Goal: Task Accomplishment & Management: Manage account settings

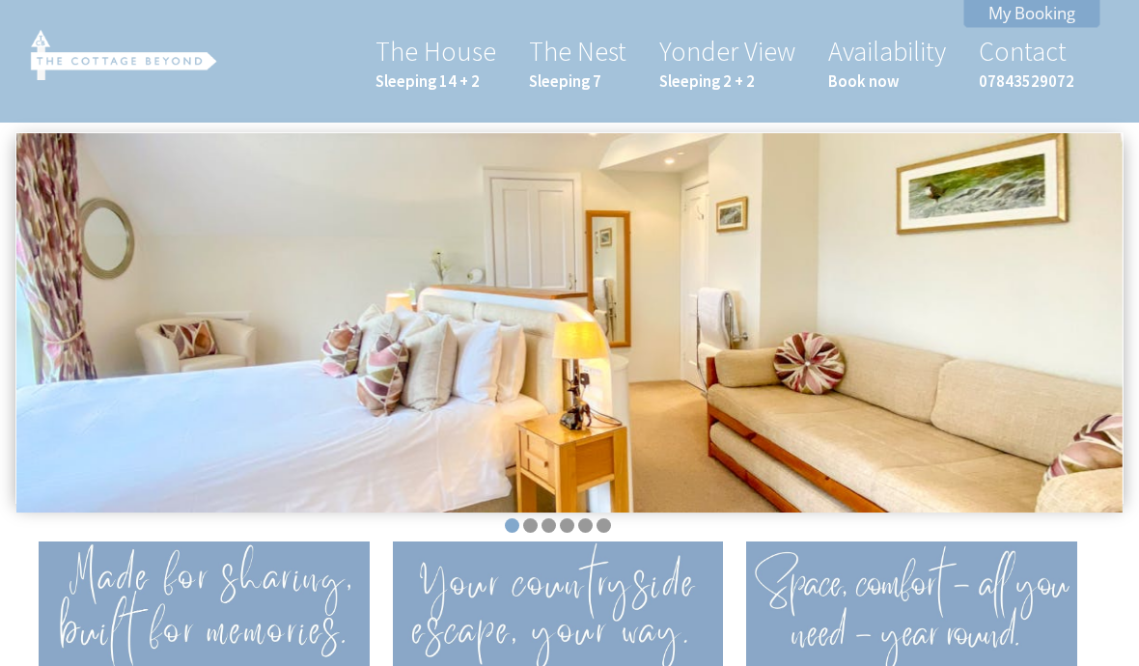
click at [1060, 15] on link "My Booking" at bounding box center [1031, 13] width 137 height 30
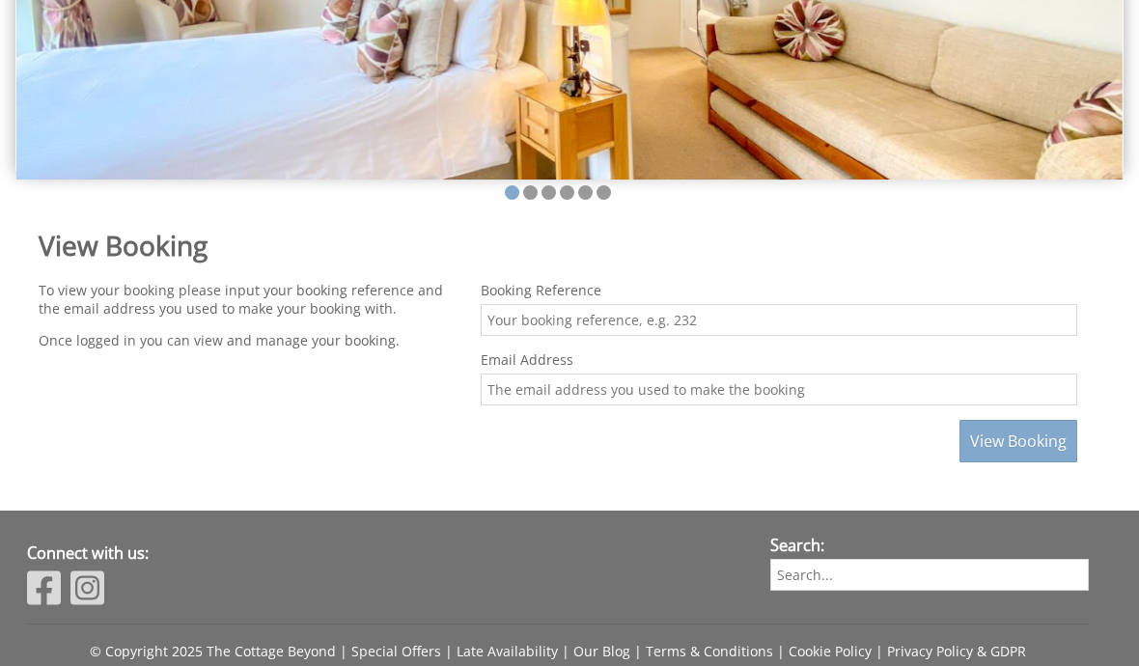
scroll to position [330, 0]
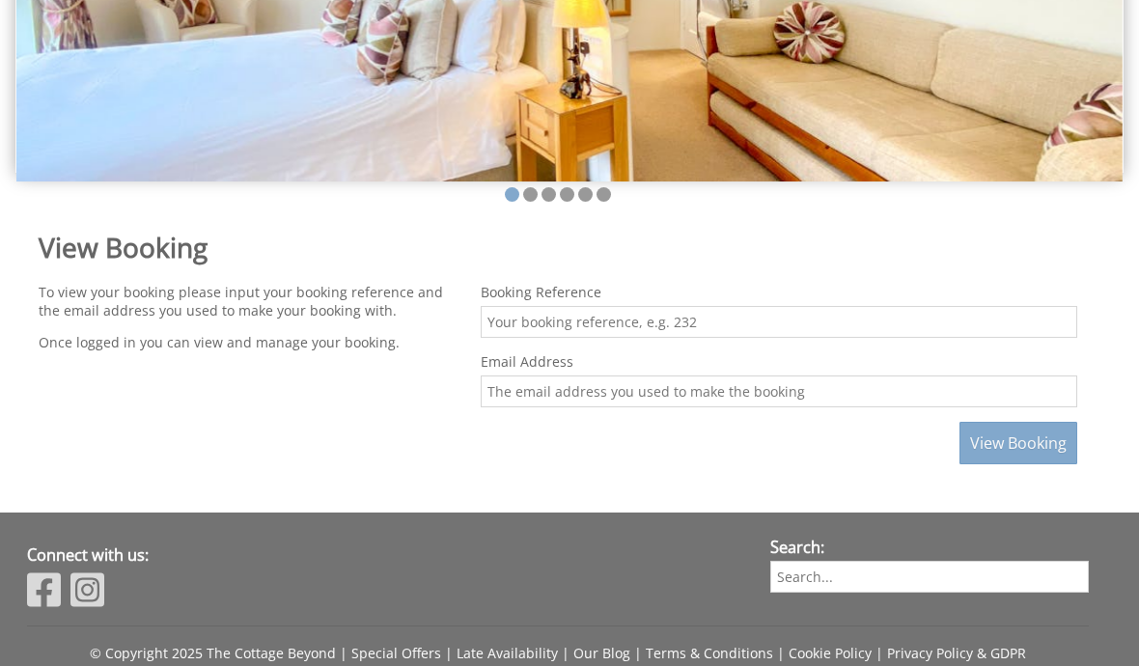
click at [905, 316] on input "Booking Reference" at bounding box center [779, 323] width 596 height 32
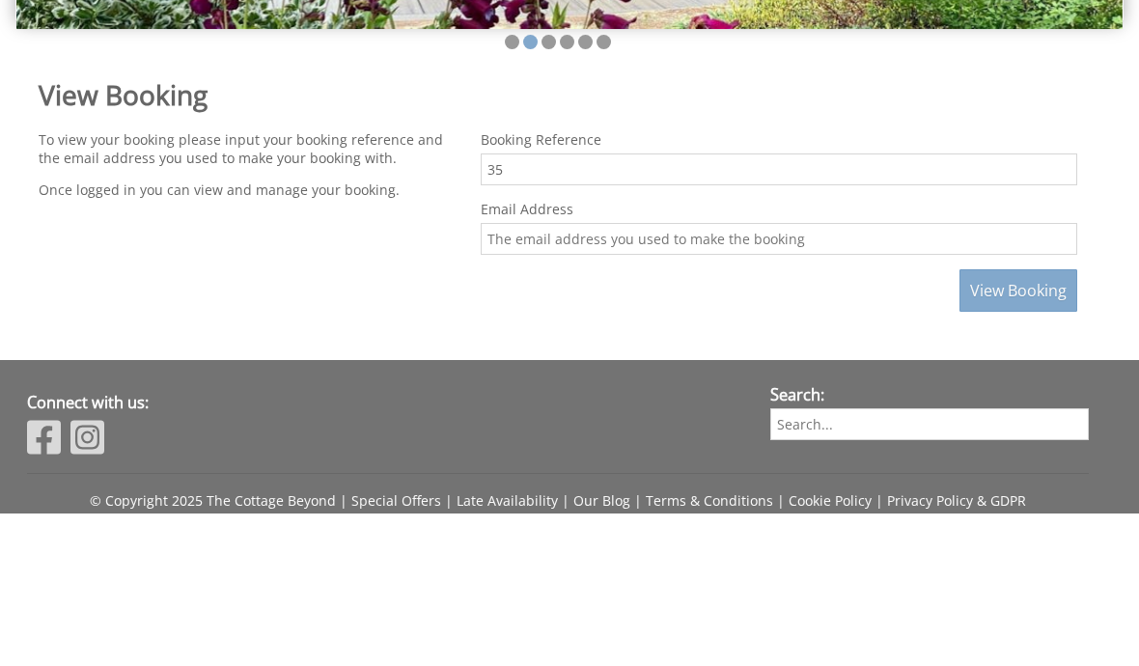
type input "3"
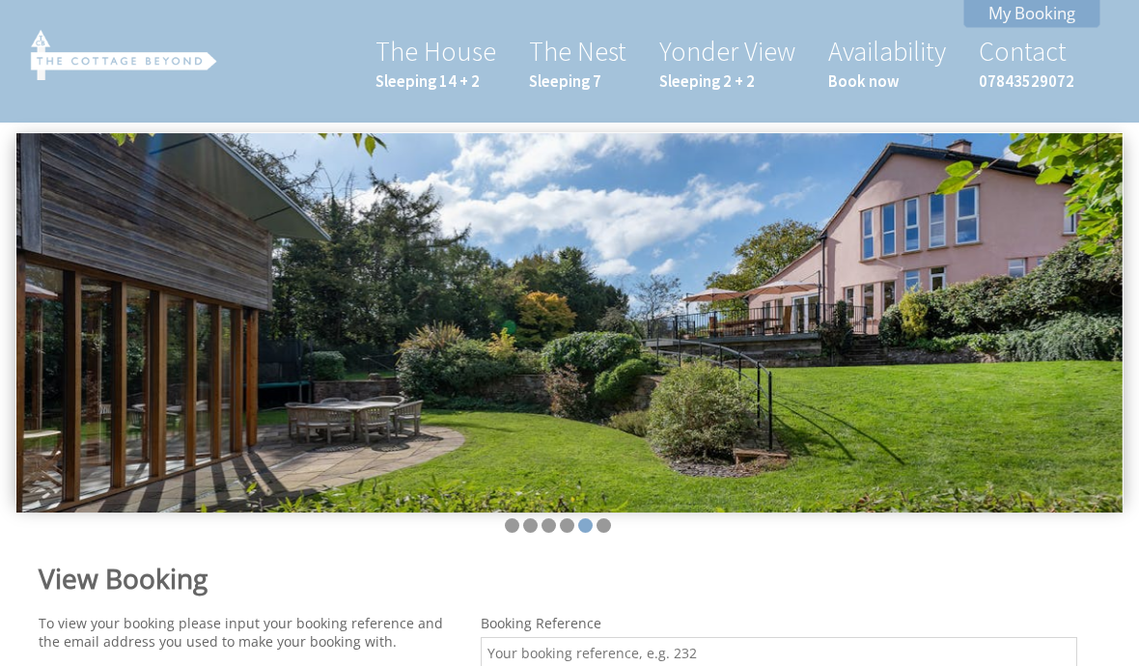
scroll to position [120, 0]
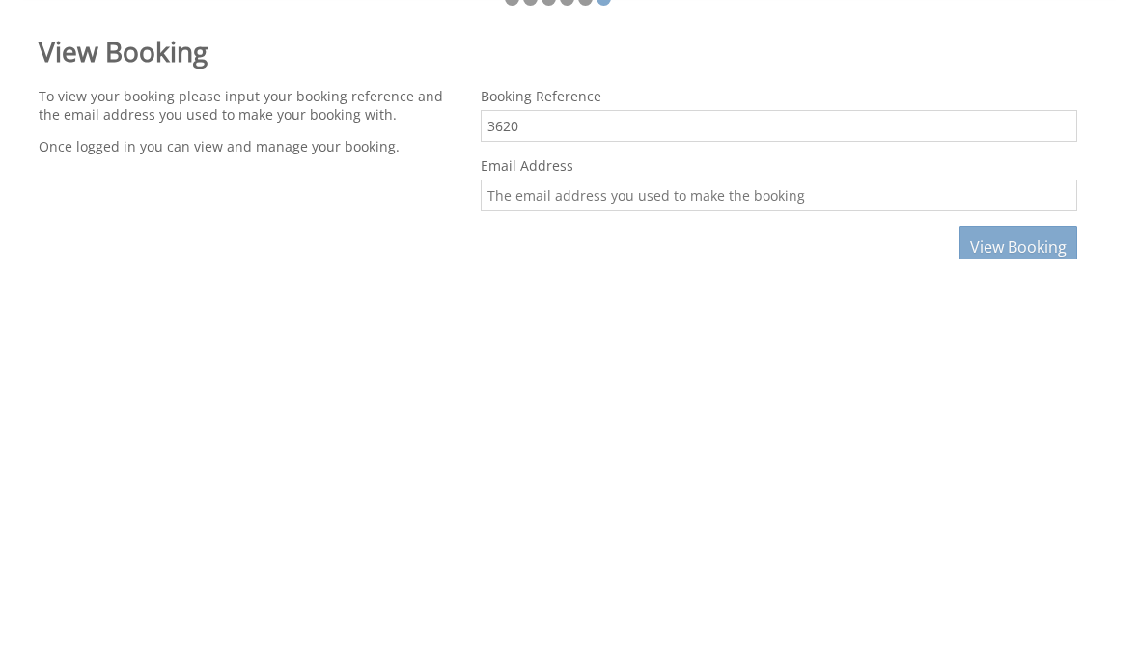
type input "3620"
click at [816, 587] on input "Email Address" at bounding box center [779, 603] width 596 height 32
type input "[EMAIL_ADDRESS][DOMAIN_NAME]"
click at [1048, 644] on span "View Booking" at bounding box center [1018, 654] width 97 height 21
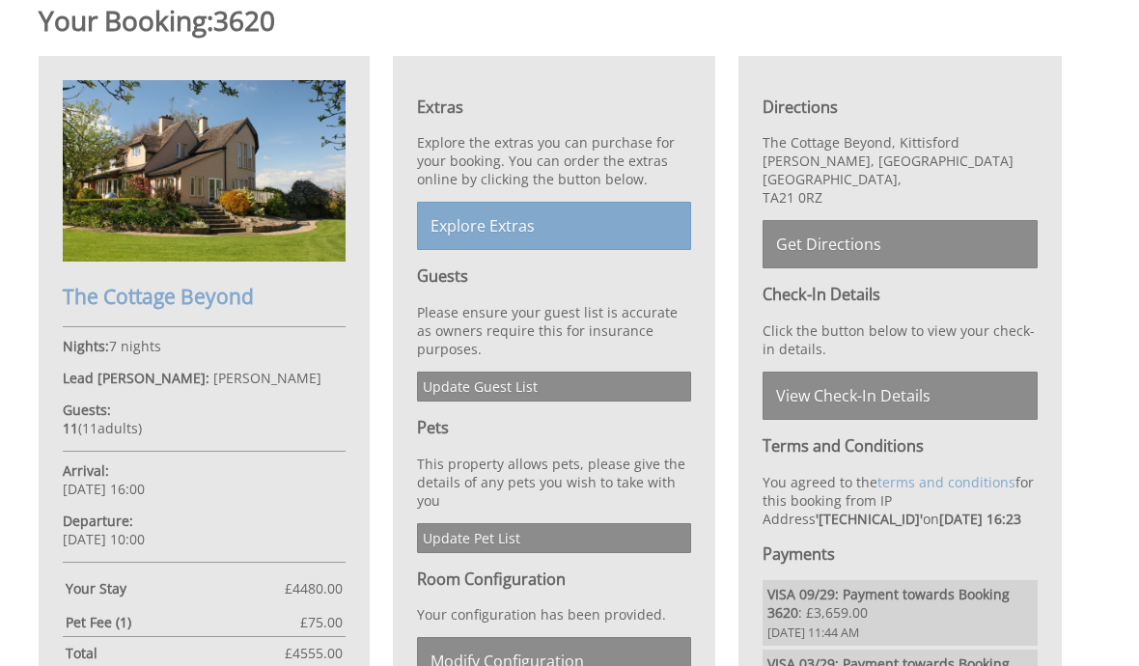
click at [642, 383] on link "Update Guest List" at bounding box center [554, 388] width 275 height 30
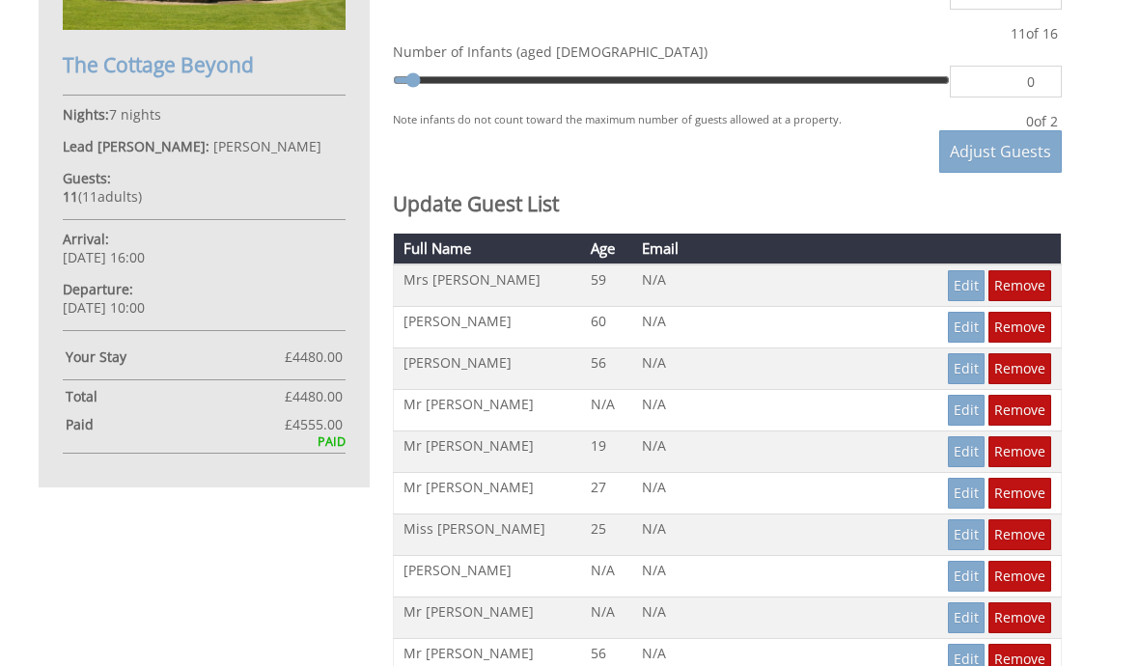
scroll to position [798, 0]
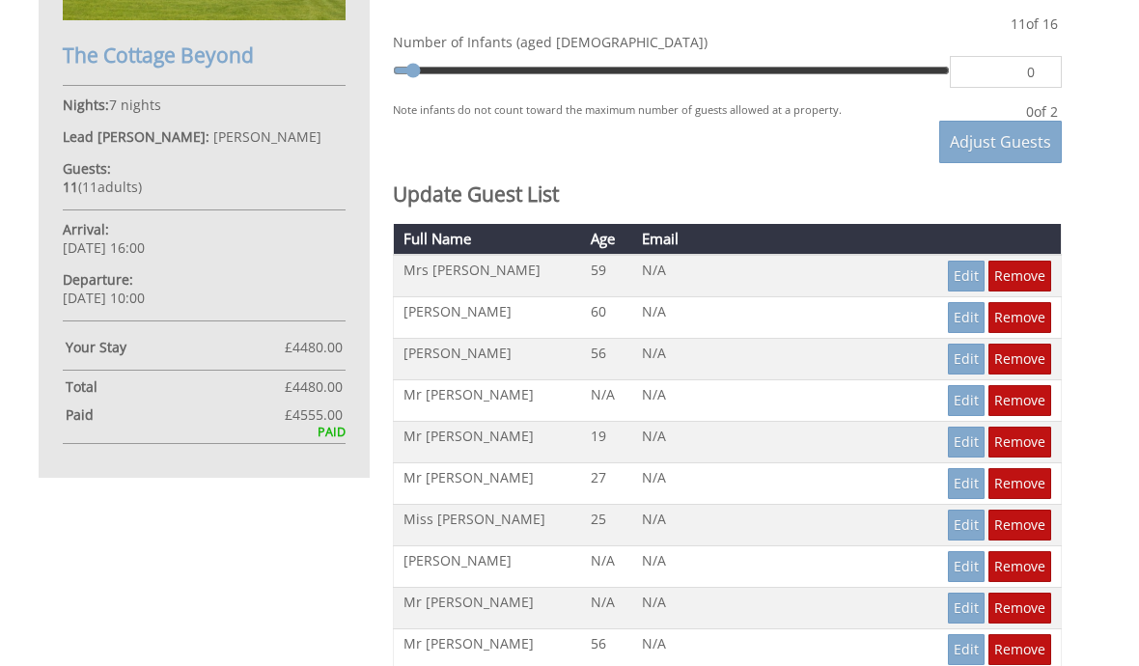
click at [963, 417] on link "Edit" at bounding box center [966, 401] width 37 height 31
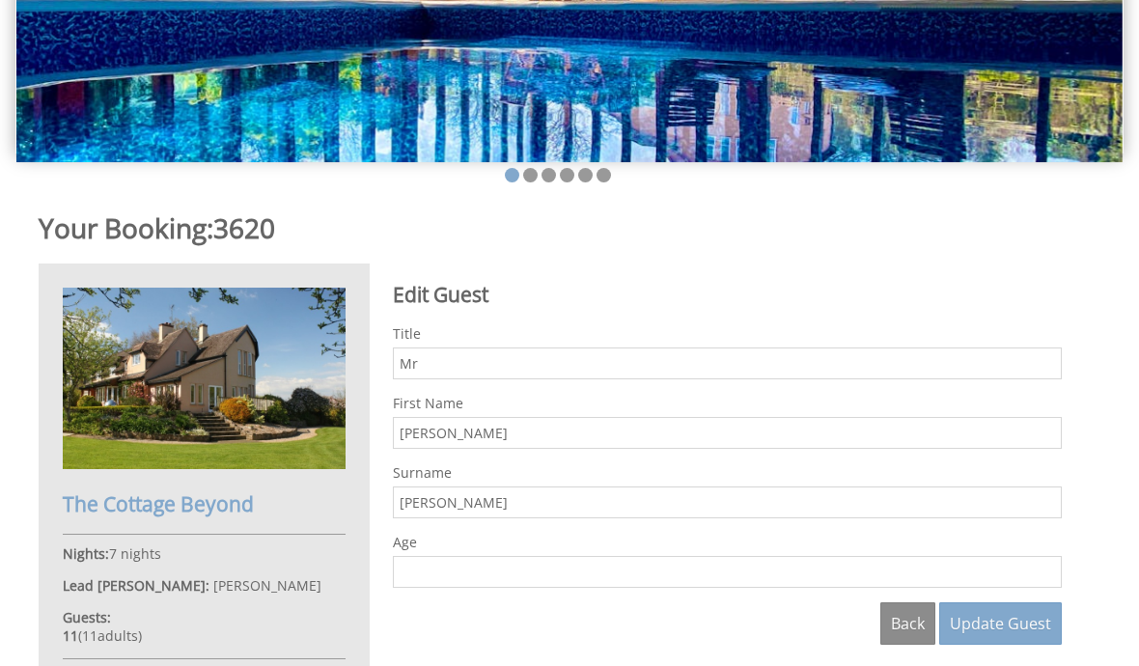
scroll to position [350, 0]
click at [472, 507] on input "[PERSON_NAME]" at bounding box center [727, 502] width 669 height 32
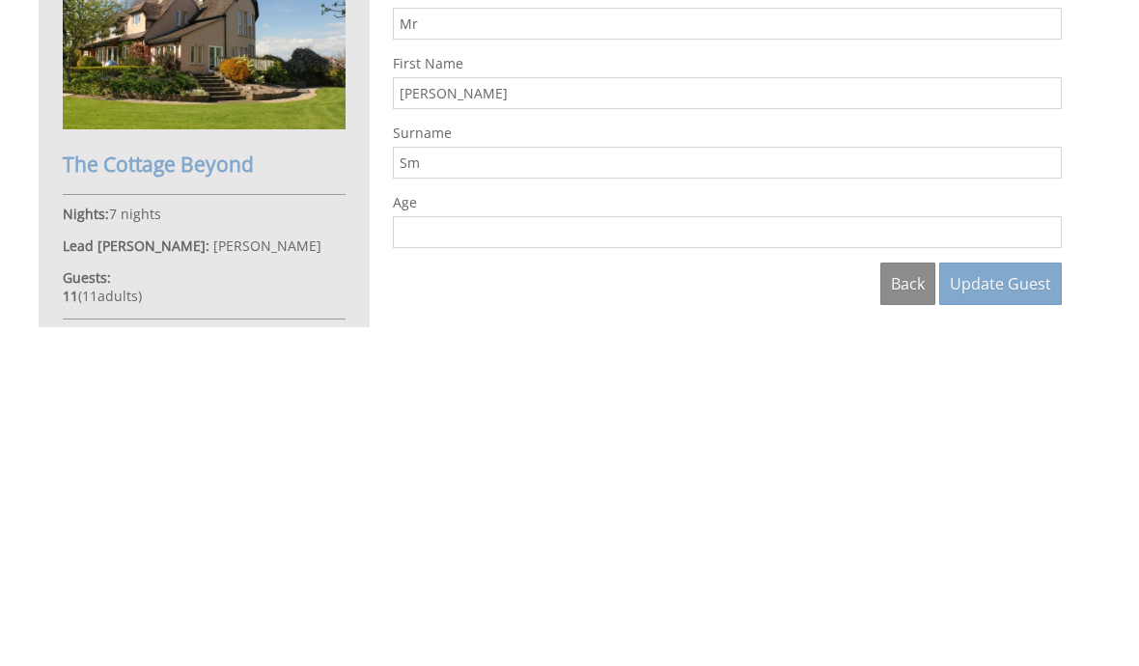
type input "S"
type input "Humm"
click at [1048, 613] on span "Update Guest" at bounding box center [1000, 623] width 101 height 21
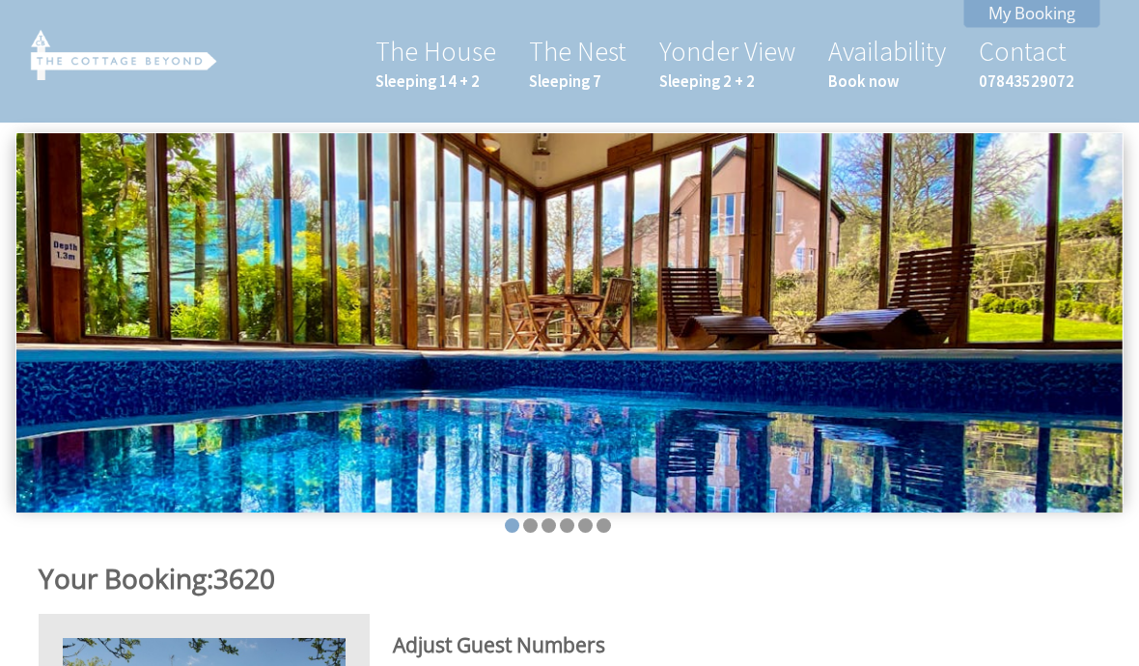
click at [462, 61] on link "The House Sleeping 14 + 2" at bounding box center [435, 63] width 121 height 58
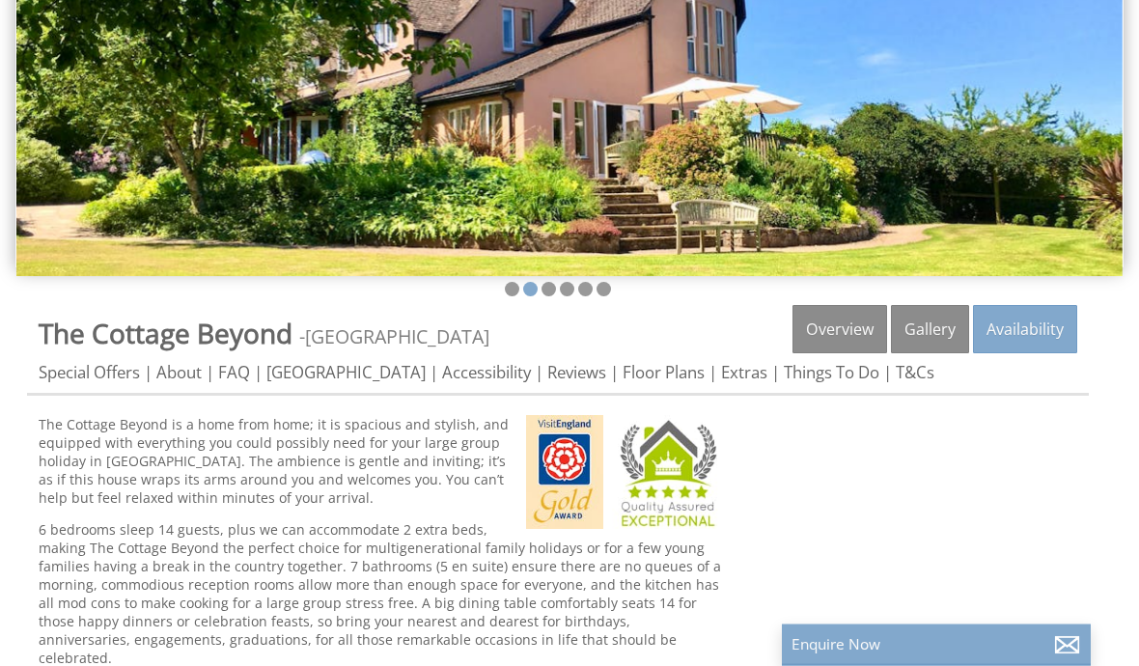
scroll to position [236, 0]
click at [656, 365] on link "Floor Plans" at bounding box center [664, 372] width 82 height 22
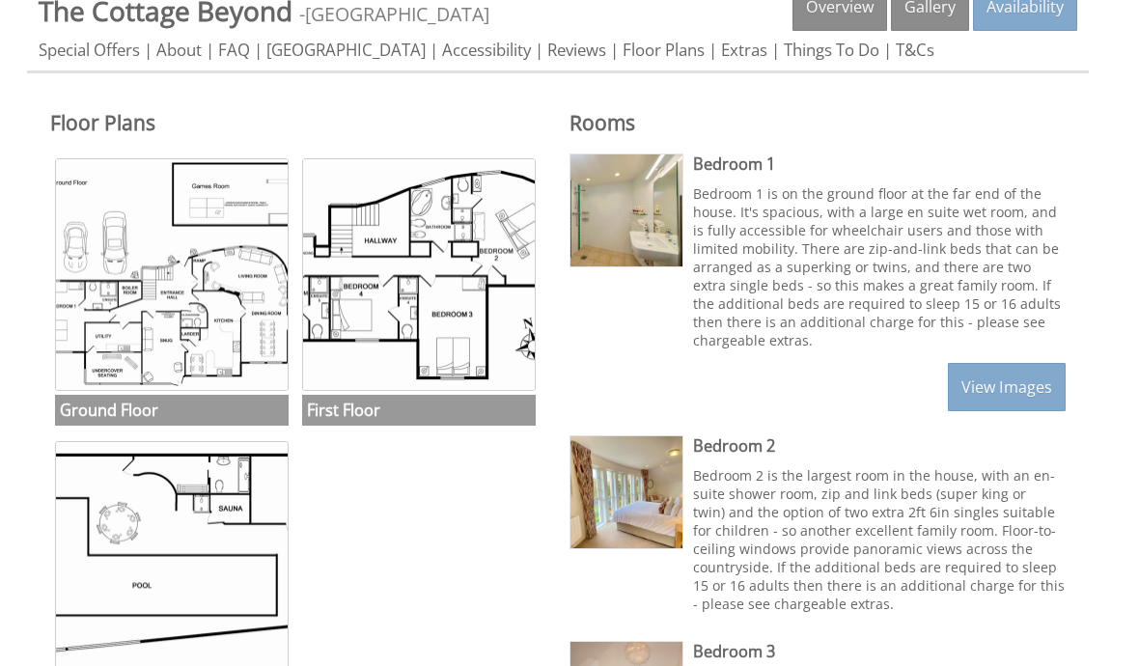
scroll to position [559, 0]
click at [459, 327] on img at bounding box center [419, 275] width 234 height 234
click at [203, 316] on img at bounding box center [172, 275] width 234 height 234
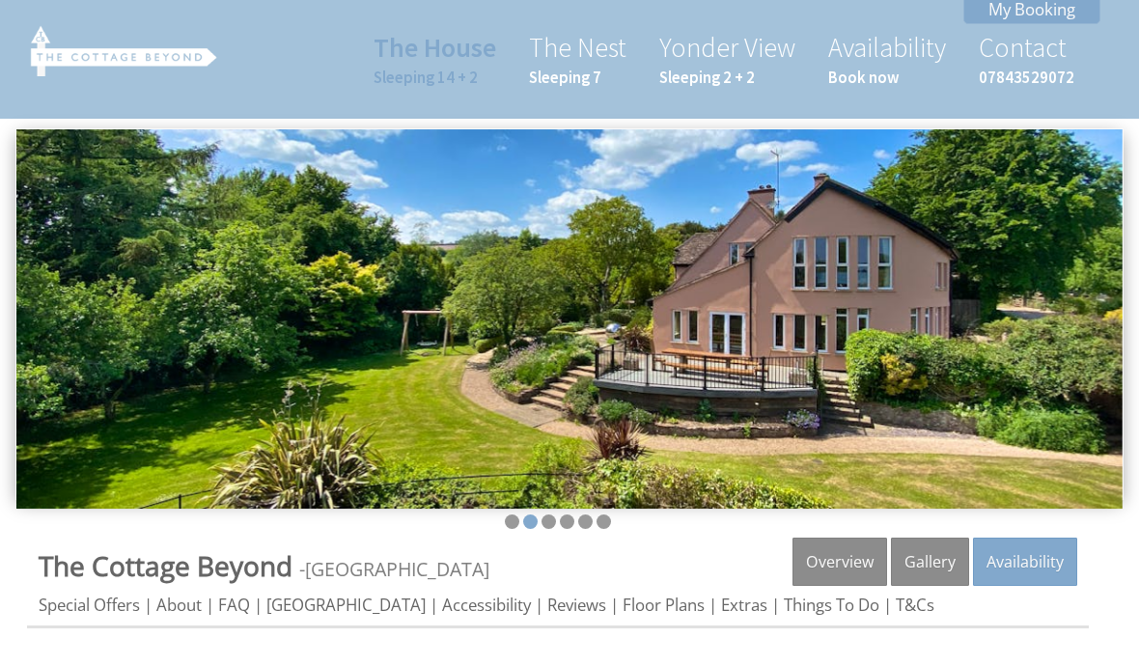
scroll to position [0, 0]
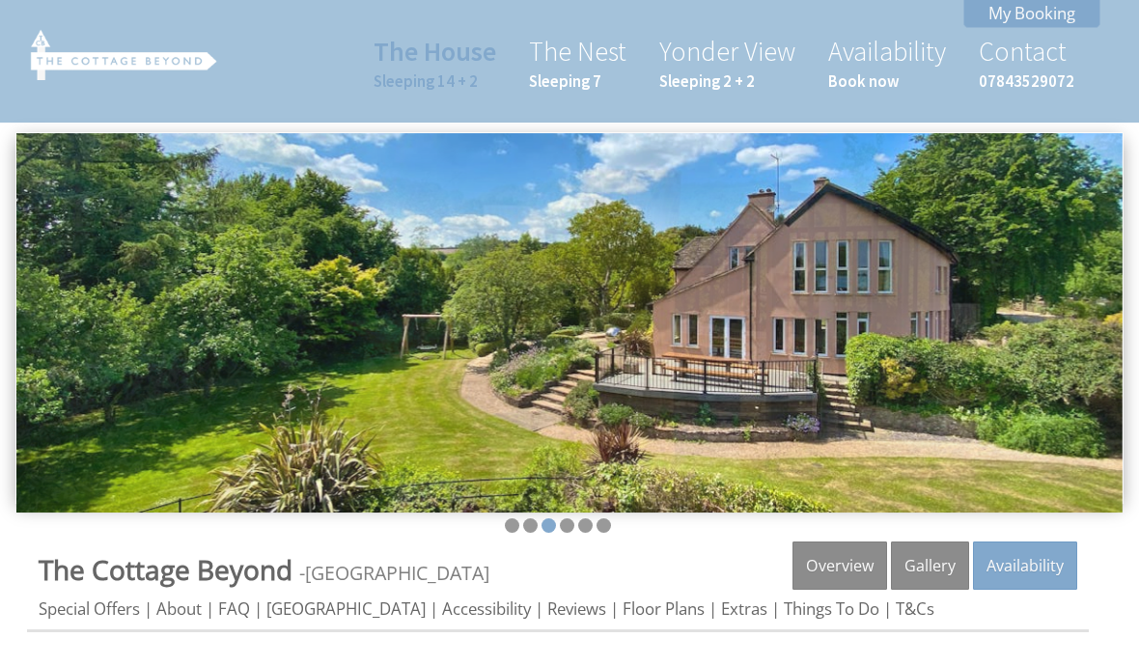
click at [1066, 13] on link "My Booking" at bounding box center [1031, 13] width 137 height 30
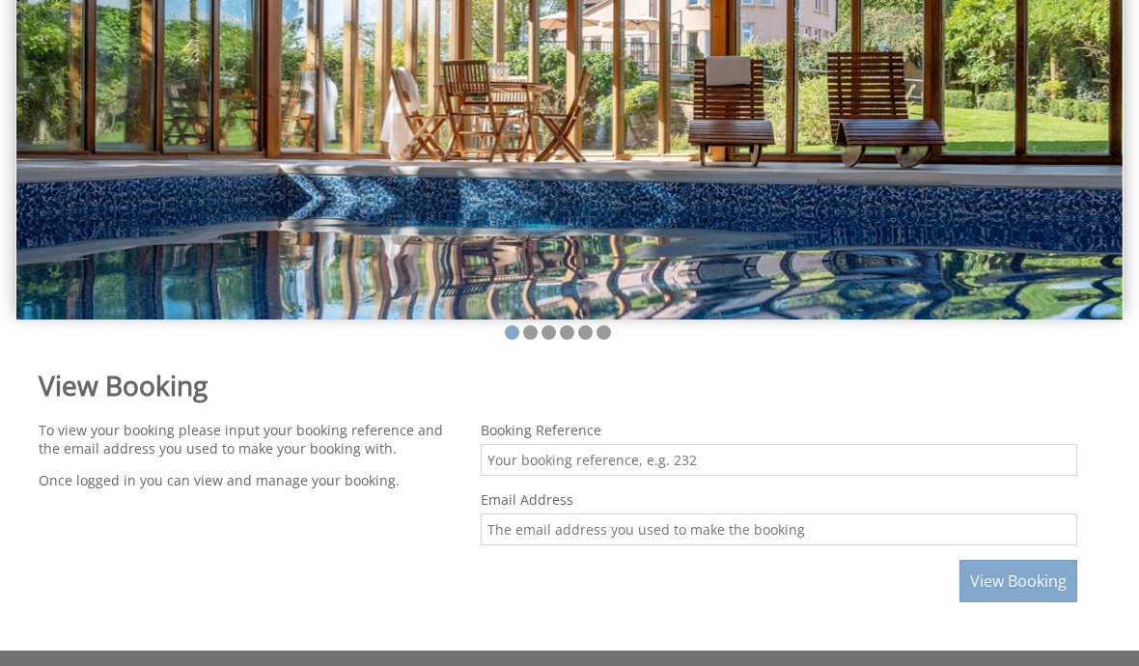
scroll to position [191, 0]
click at [870, 478] on input "Booking Reference" at bounding box center [779, 462] width 596 height 32
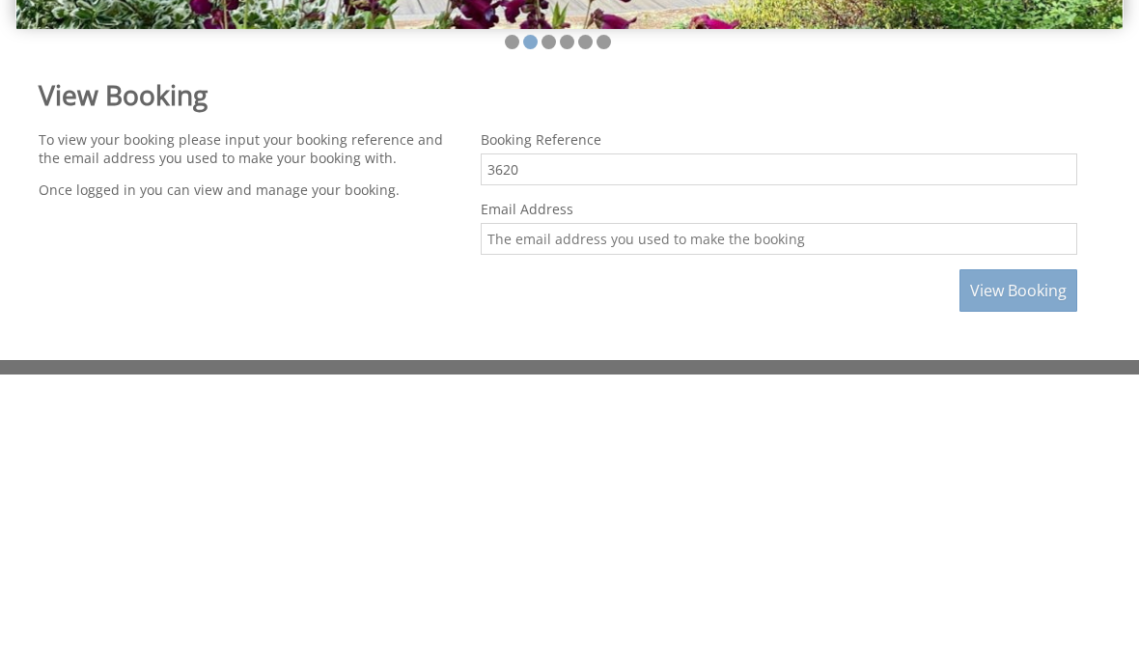
type input "3620"
click at [629, 515] on input "Email Address" at bounding box center [779, 531] width 596 height 32
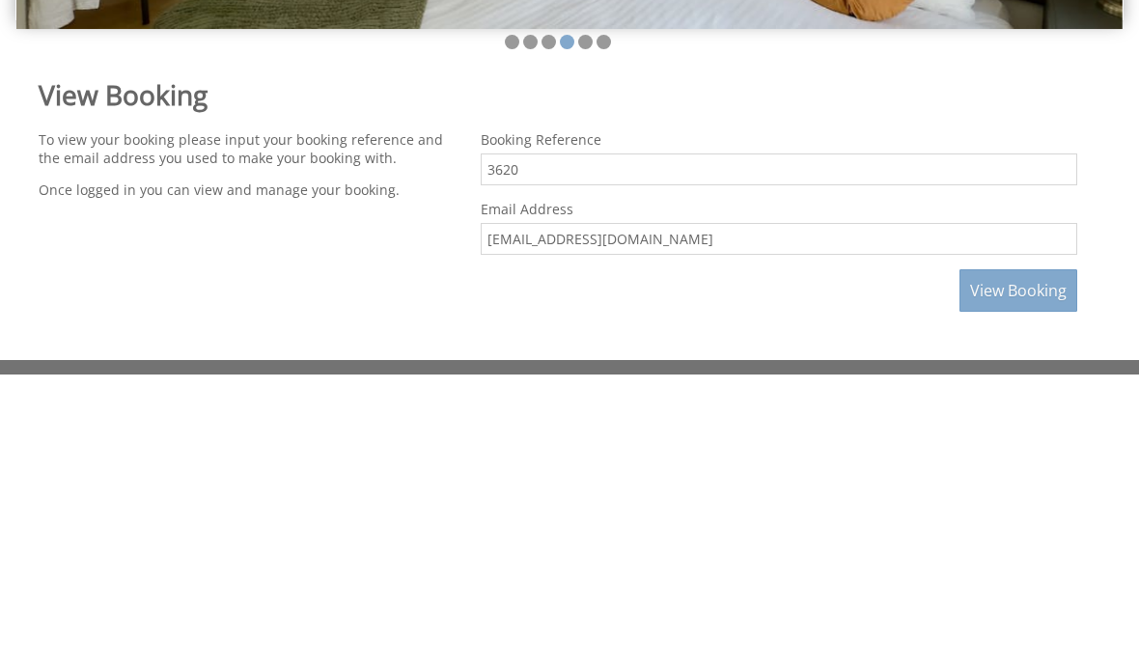
type input "[EMAIL_ADDRESS][DOMAIN_NAME]"
click at [1017, 562] on button "View Booking" at bounding box center [1018, 583] width 118 height 42
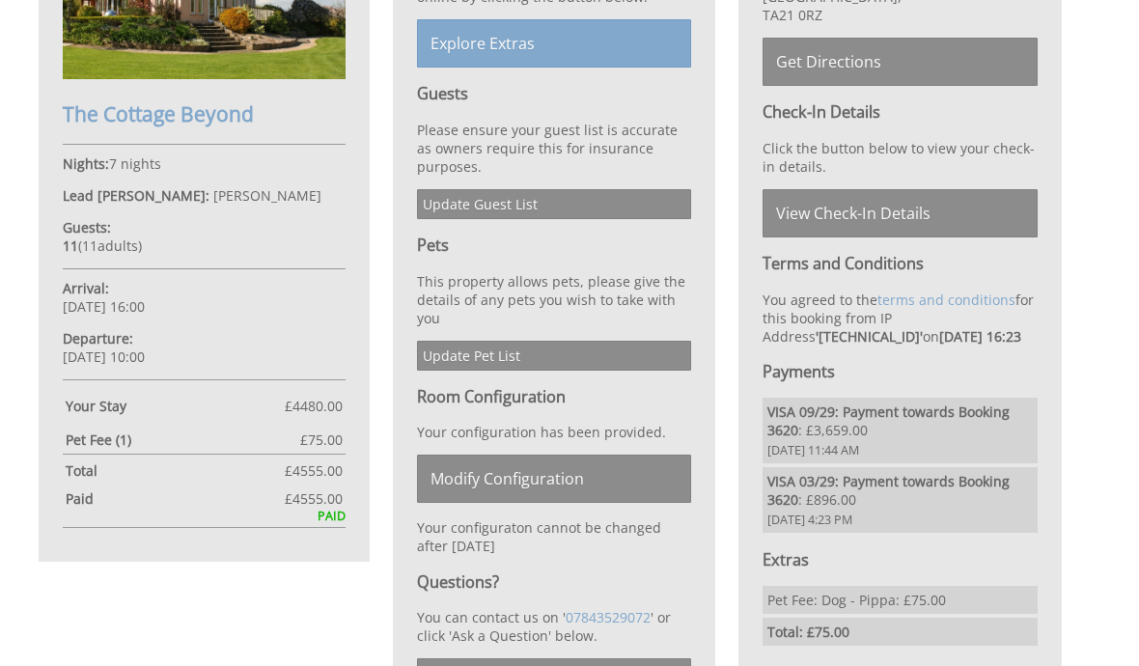
scroll to position [742, 0]
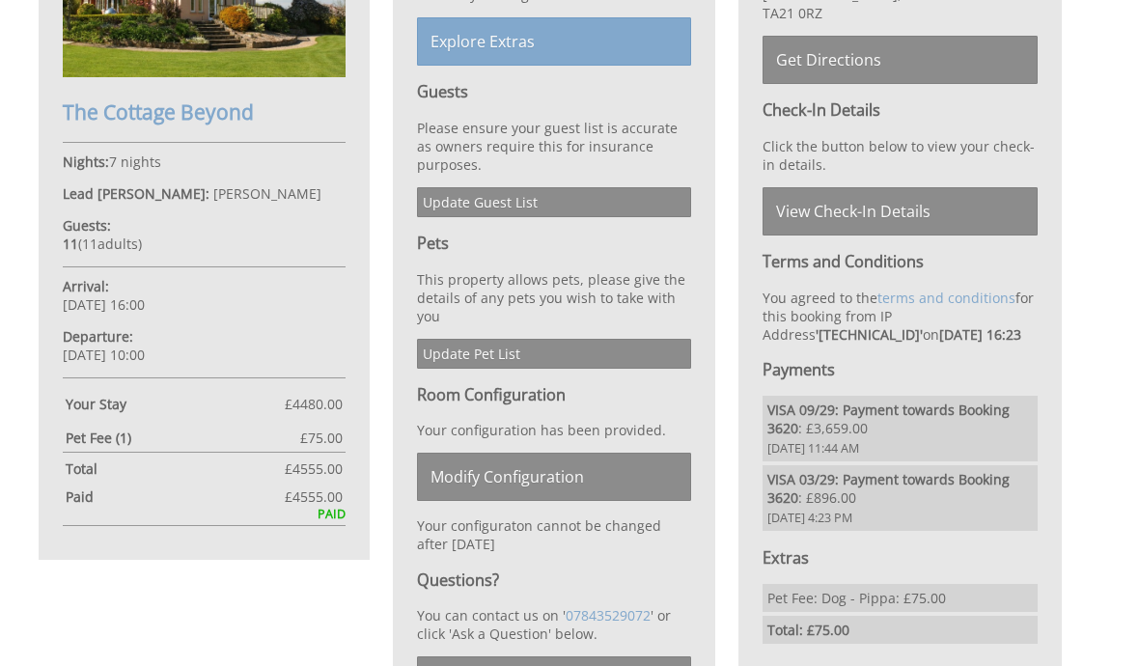
click at [638, 501] on link "Modify Configuration" at bounding box center [554, 477] width 275 height 48
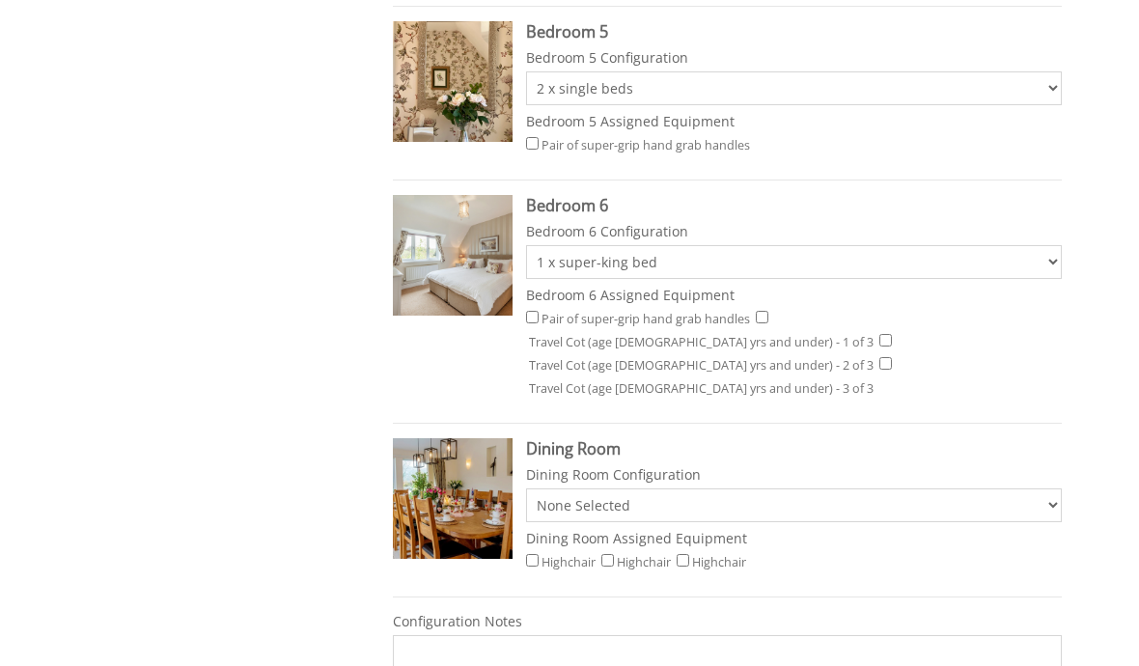
scroll to position [1587, 0]
